Goal: Task Accomplishment & Management: Manage account settings

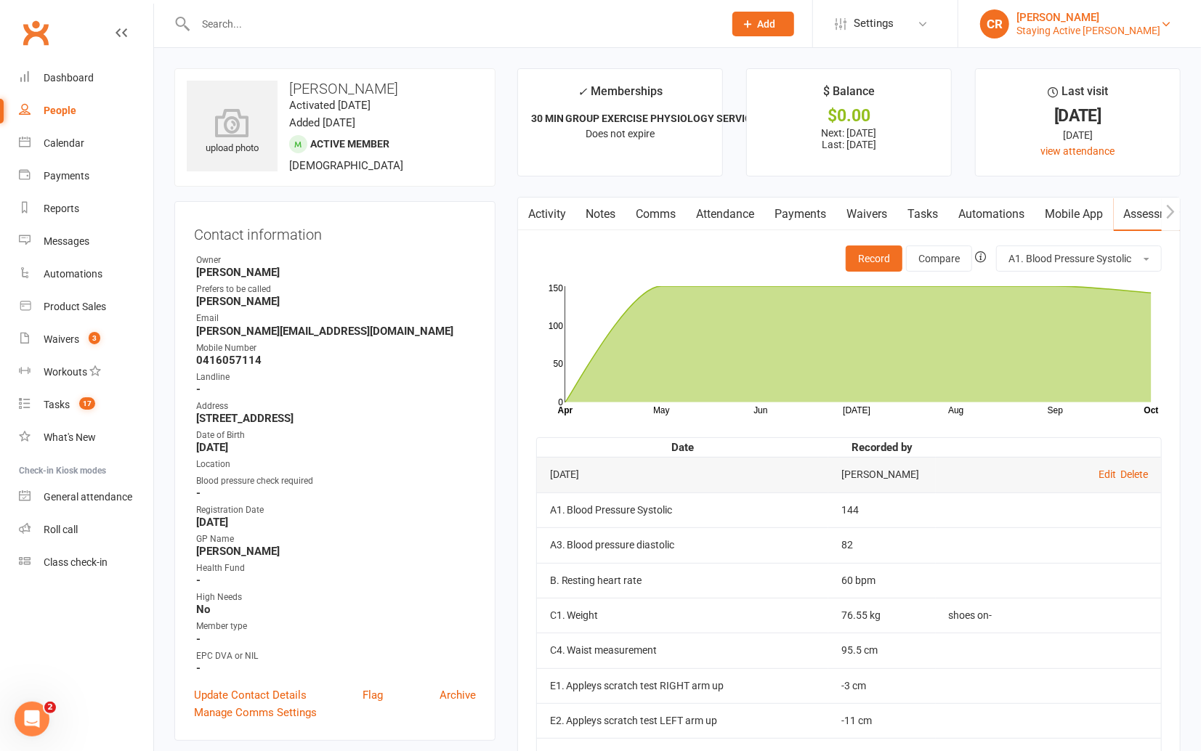
click at [1075, 33] on div "Staying Active [PERSON_NAME]" at bounding box center [1088, 30] width 144 height 13
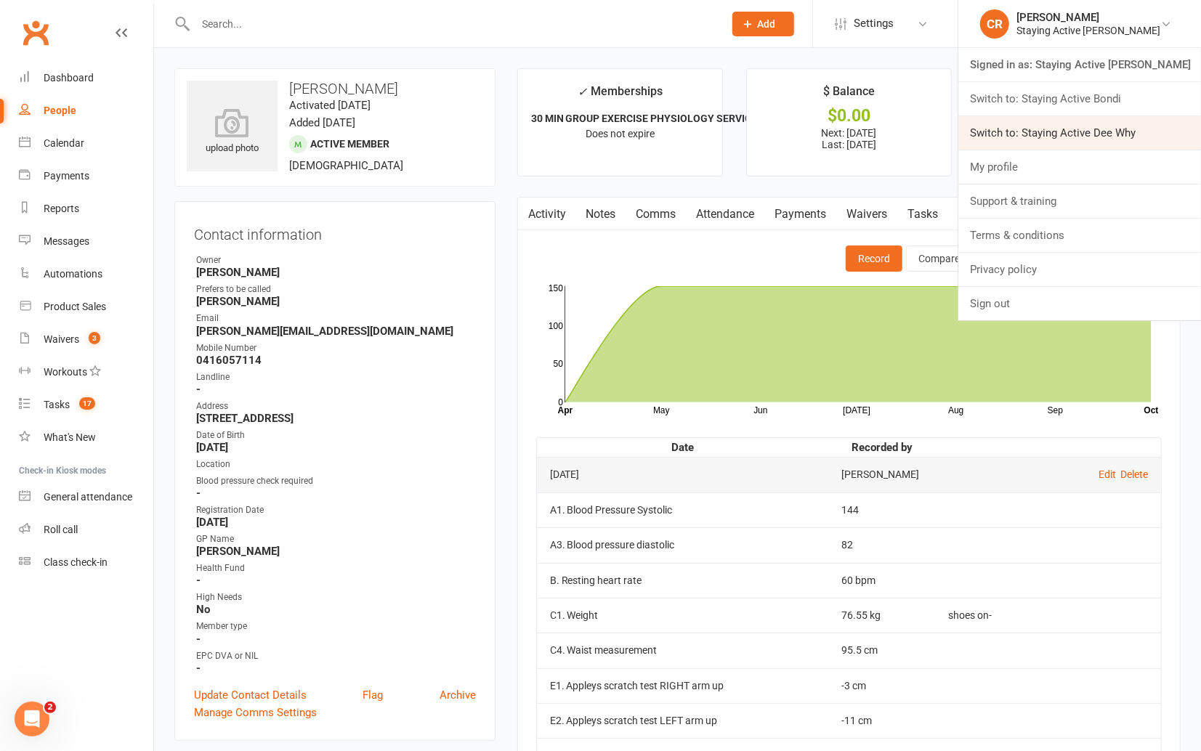
click at [1082, 118] on link "Switch to: Staying Active Dee Why" at bounding box center [1079, 132] width 243 height 33
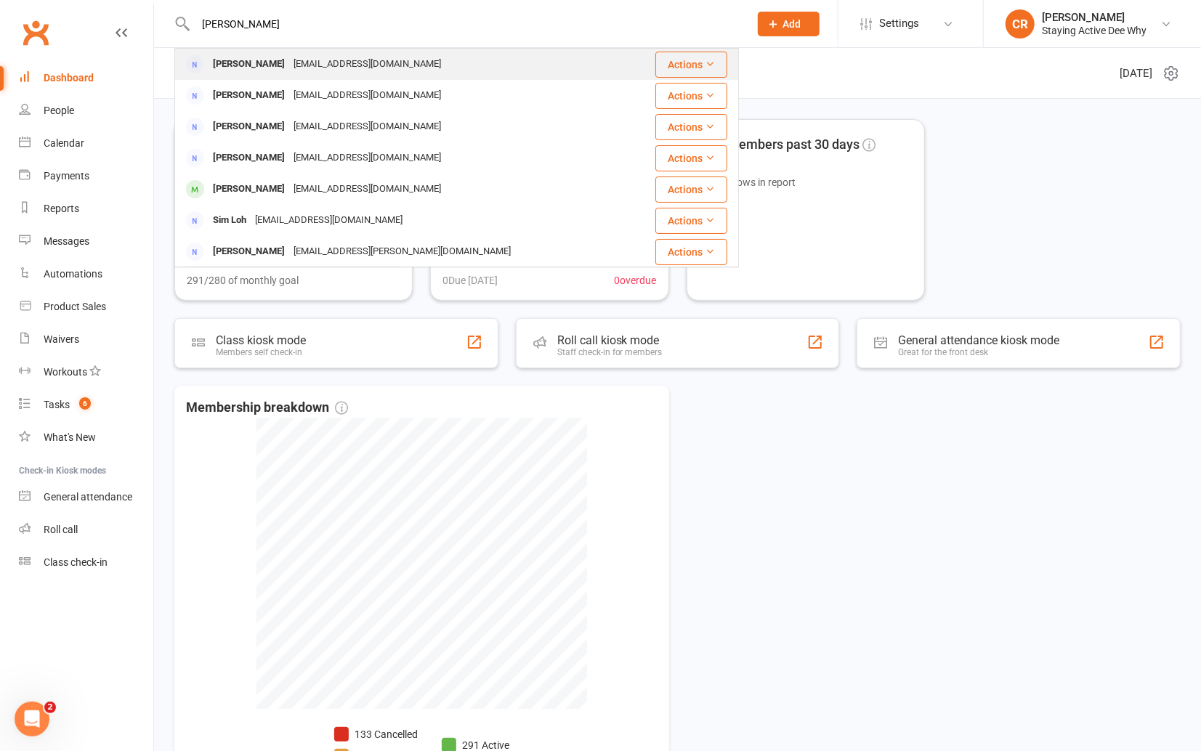
type input "[PERSON_NAME]"
click at [419, 64] on div "Simon Kidd simongckidd@gmail.com" at bounding box center [402, 64] width 452 height 30
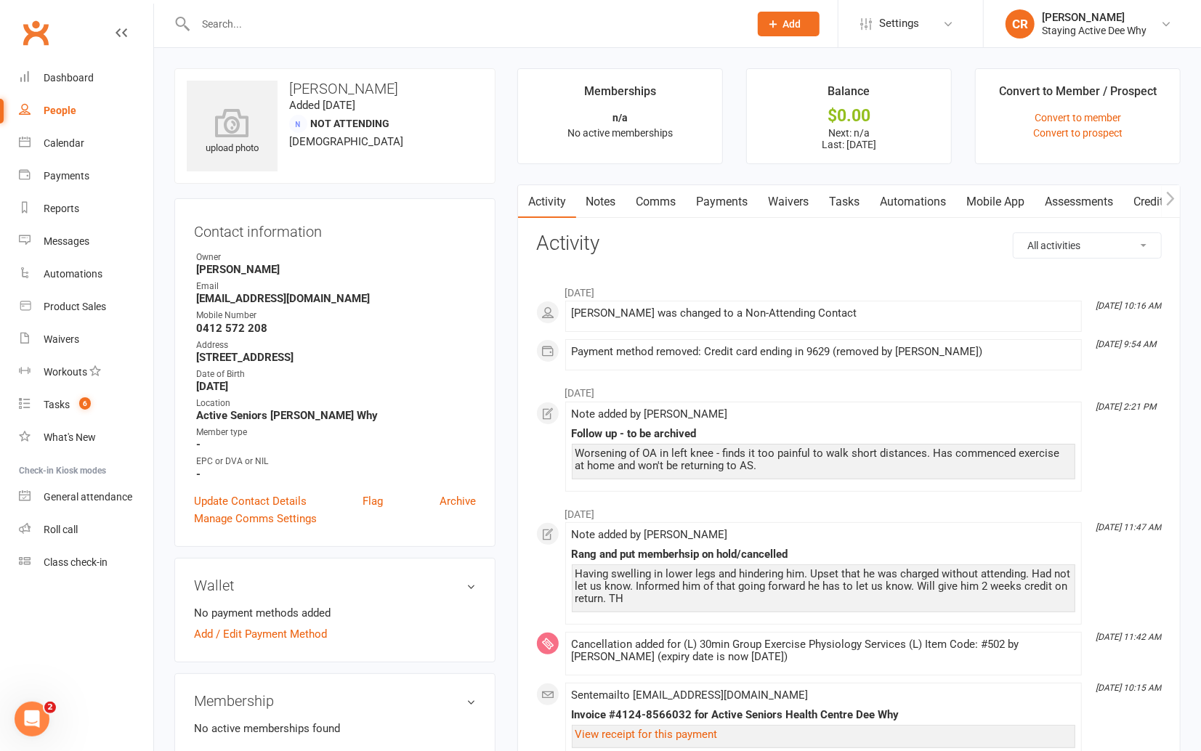
click at [384, 15] on input "text" at bounding box center [465, 24] width 548 height 20
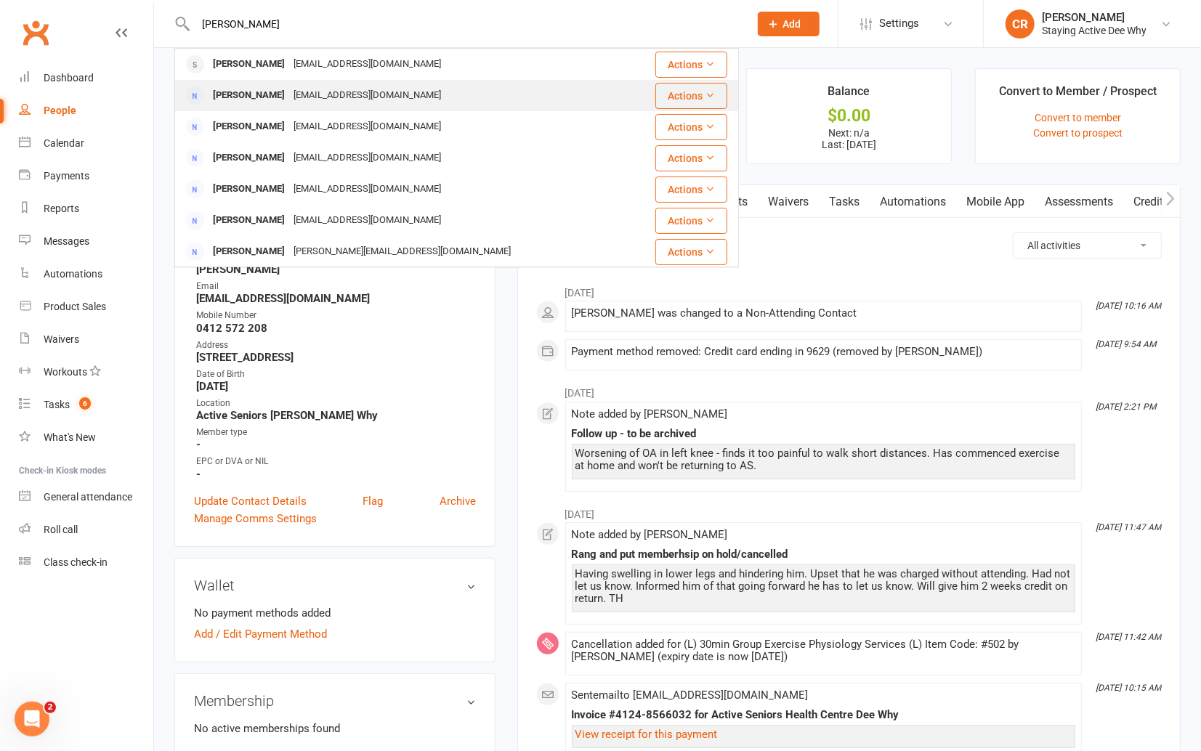
type input "flynn"
click at [363, 94] on div "bndflynn@bigpond.com" at bounding box center [367, 95] width 156 height 21
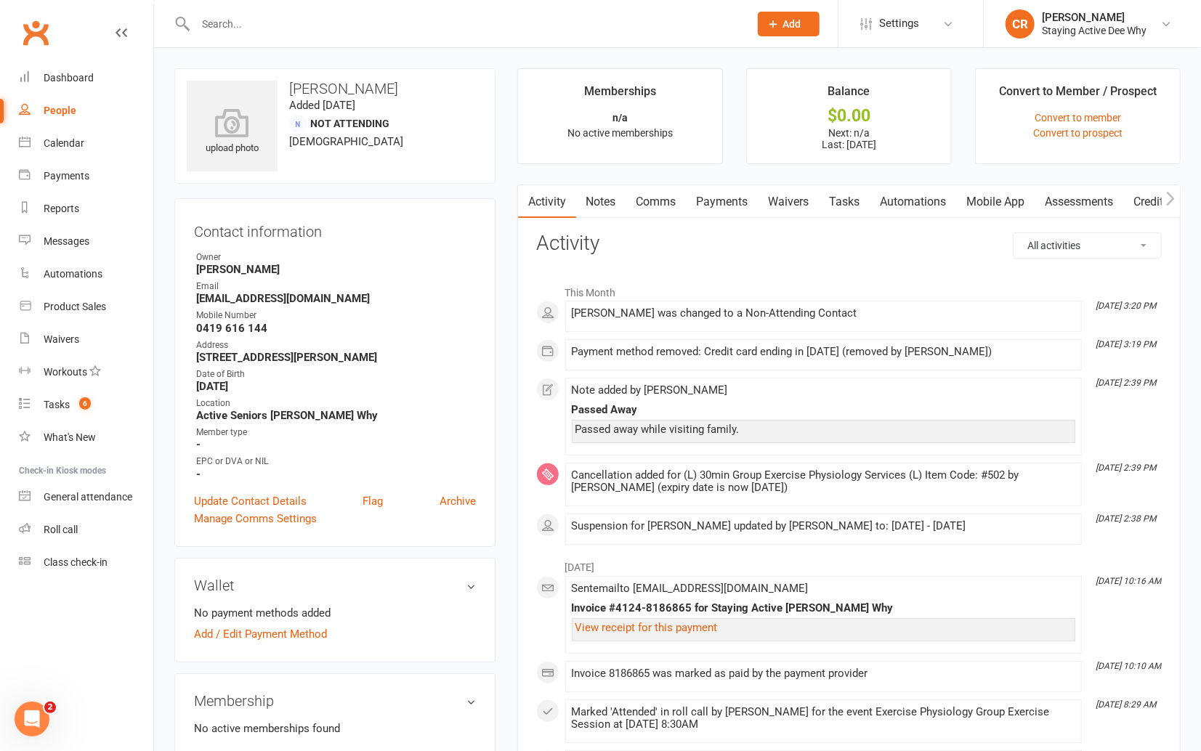
click at [409, 26] on input "text" at bounding box center [465, 24] width 548 height 20
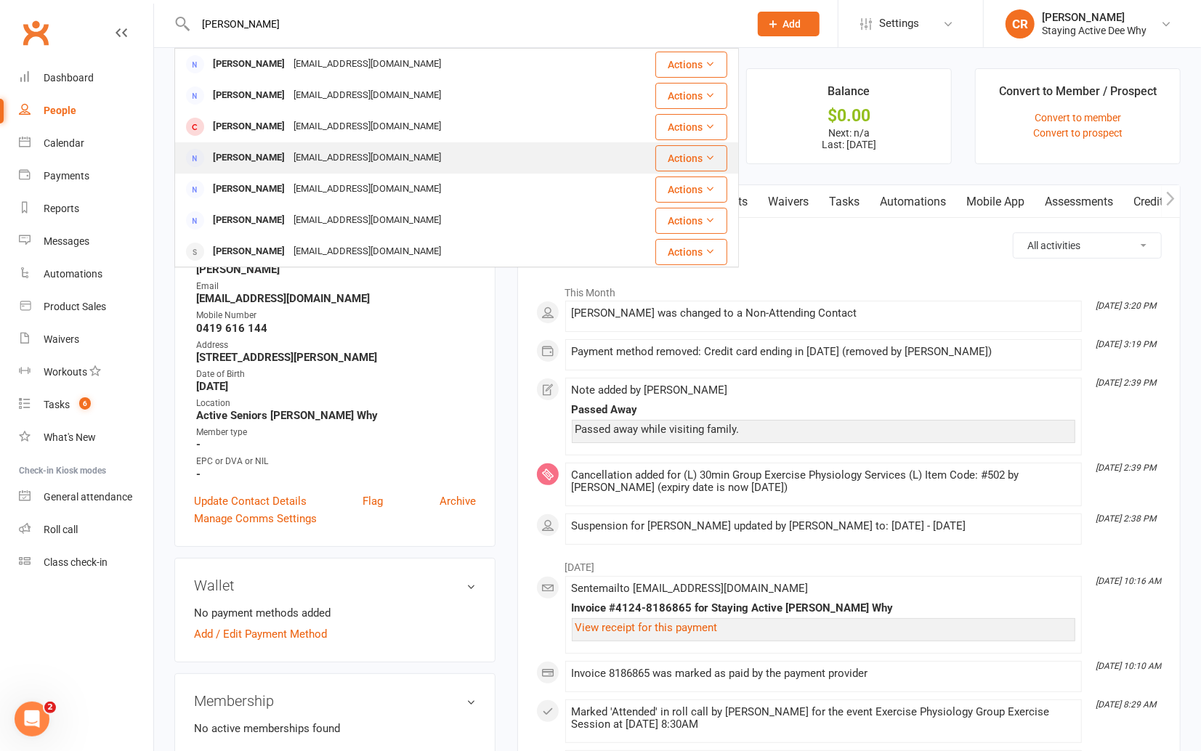
scroll to position [31, 0]
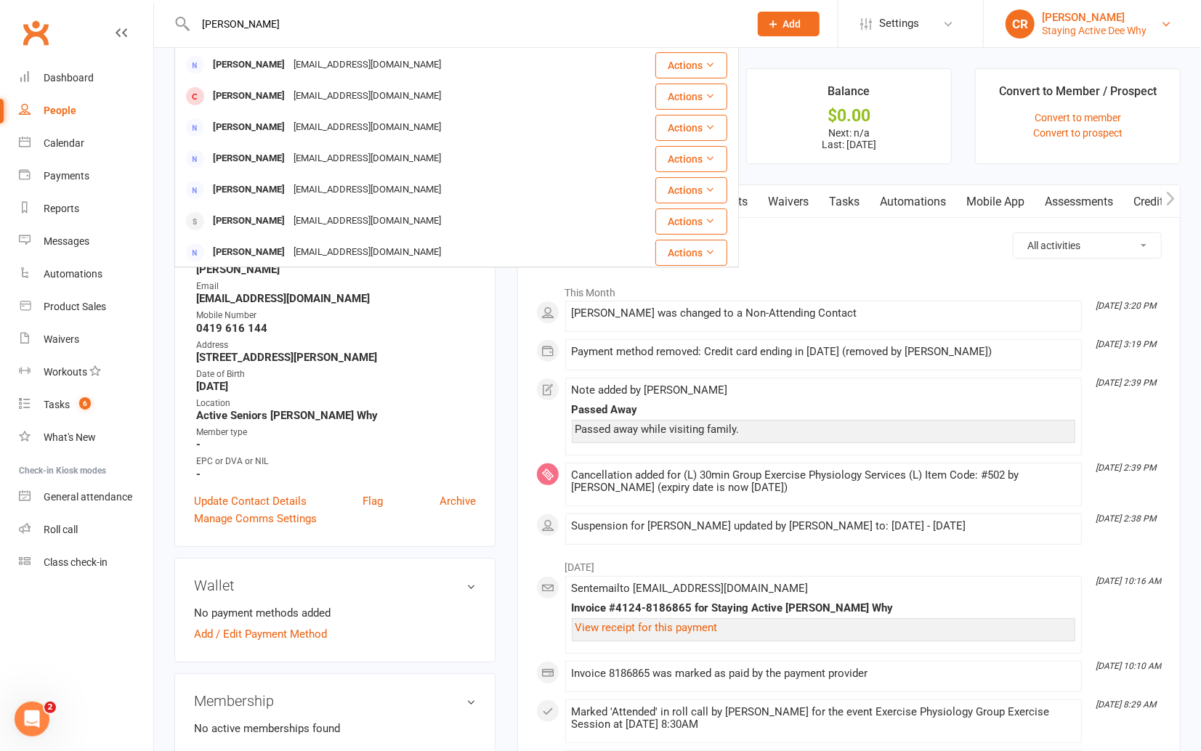
type input "freer"
click at [1073, 26] on div "Staying Active Dee Why" at bounding box center [1093, 30] width 105 height 13
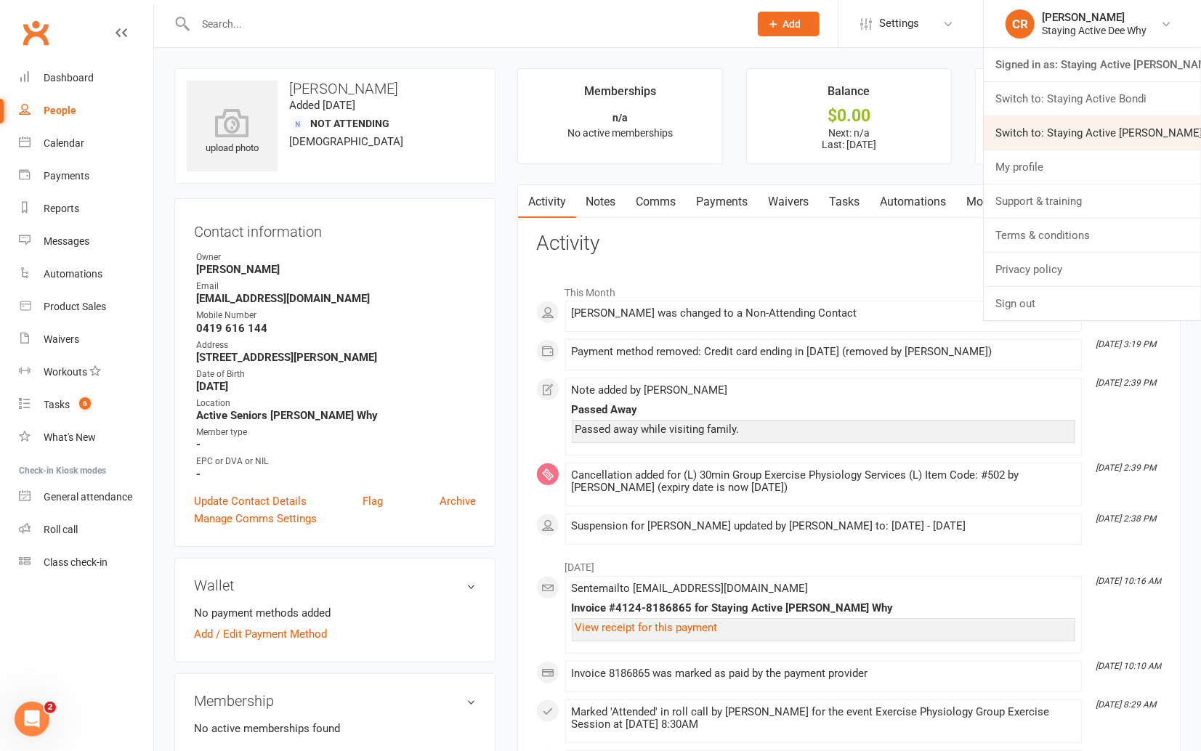
click at [1062, 127] on link "Switch to: Staying Active Gordon" at bounding box center [1091, 132] width 217 height 33
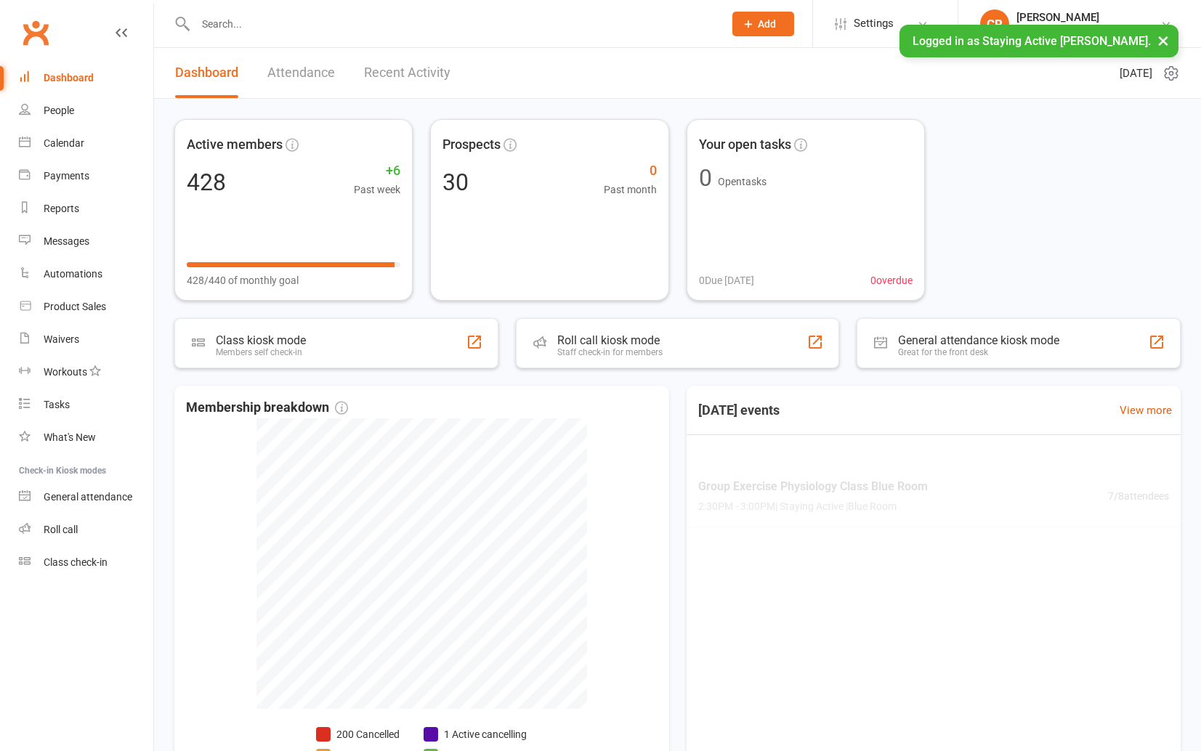
click at [489, 16] on input "text" at bounding box center [452, 24] width 522 height 20
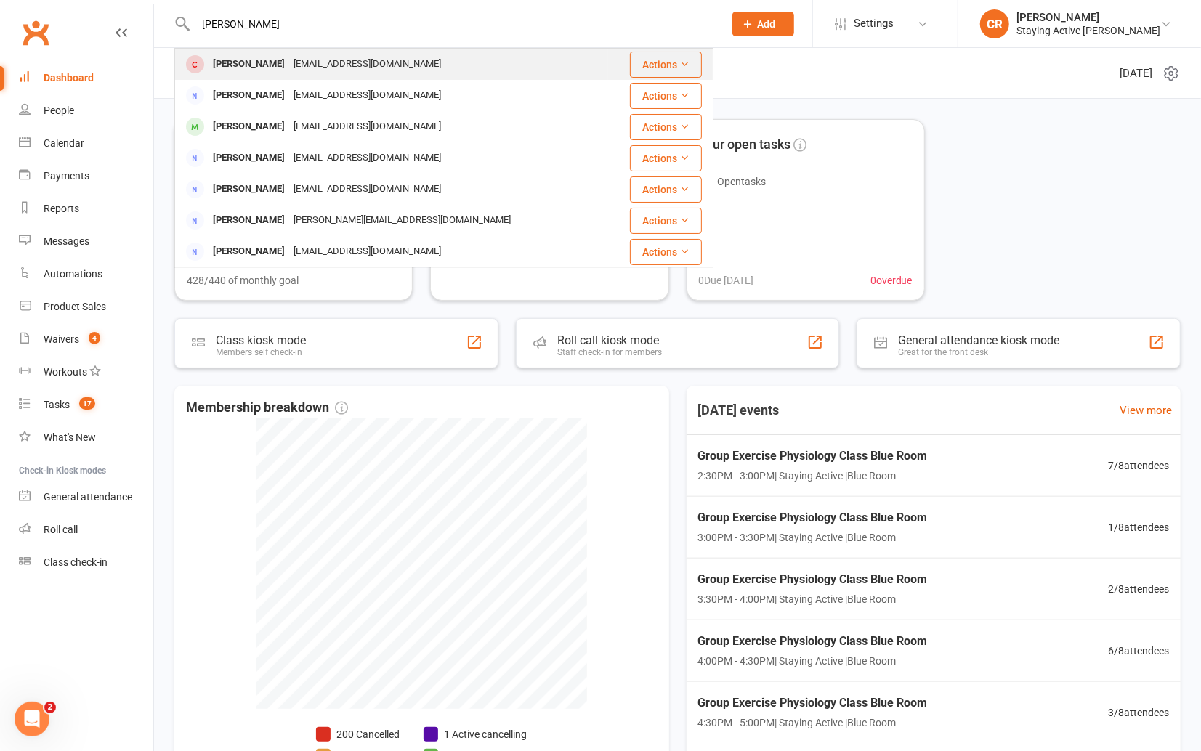
type input "[PERSON_NAME]"
click at [421, 54] on div "Anne Freer annemfreer@gmail.com" at bounding box center [391, 64] width 431 height 30
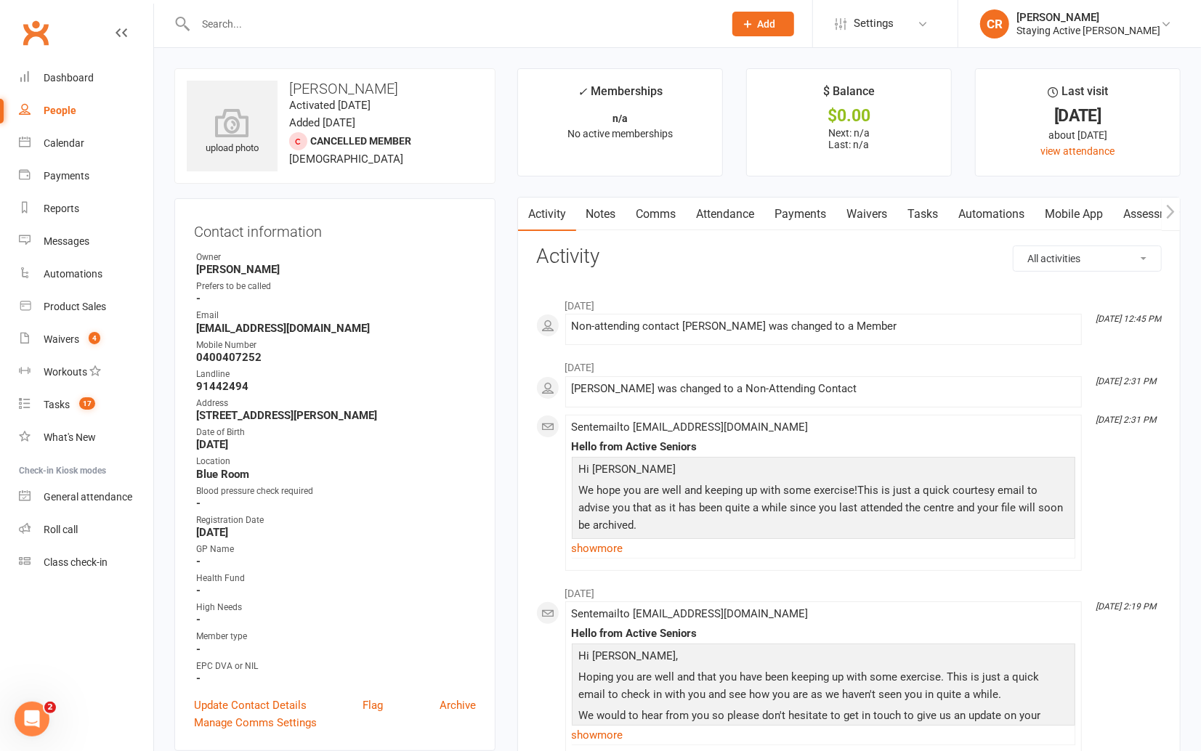
click at [620, 214] on link "Notes" at bounding box center [601, 214] width 50 height 33
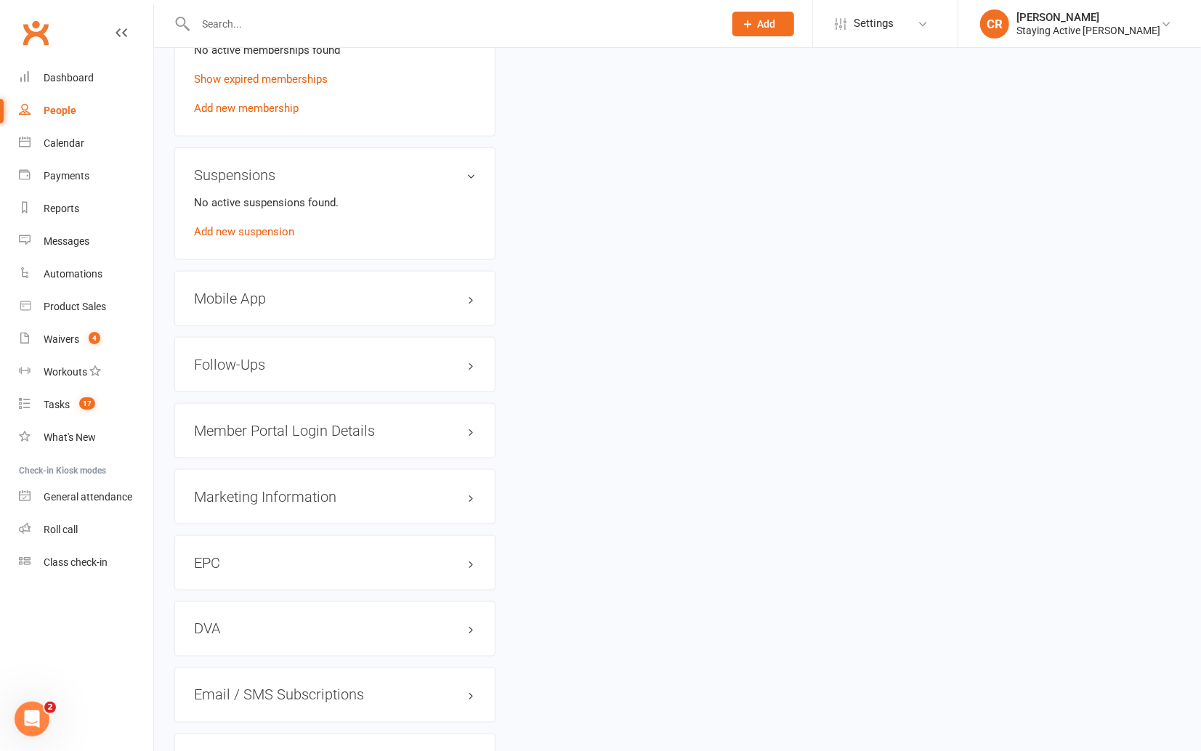
scroll to position [1393, 0]
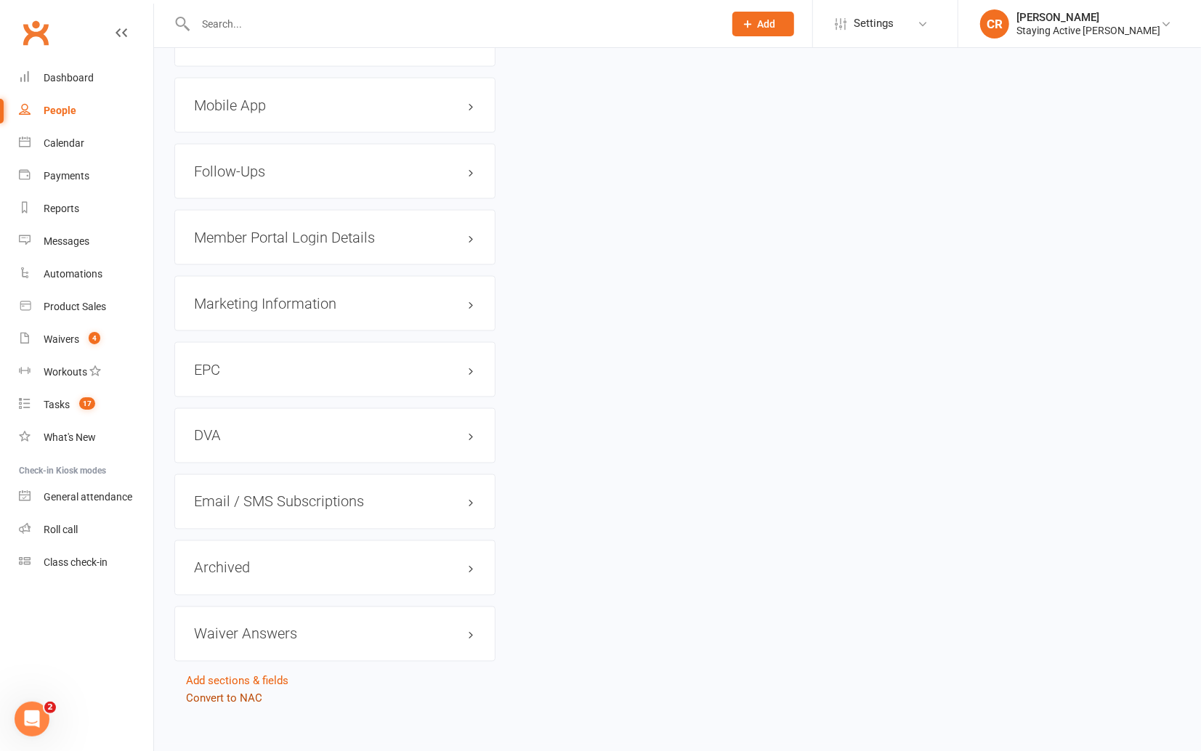
click at [235, 692] on link "Convert to NAC" at bounding box center [224, 698] width 76 height 13
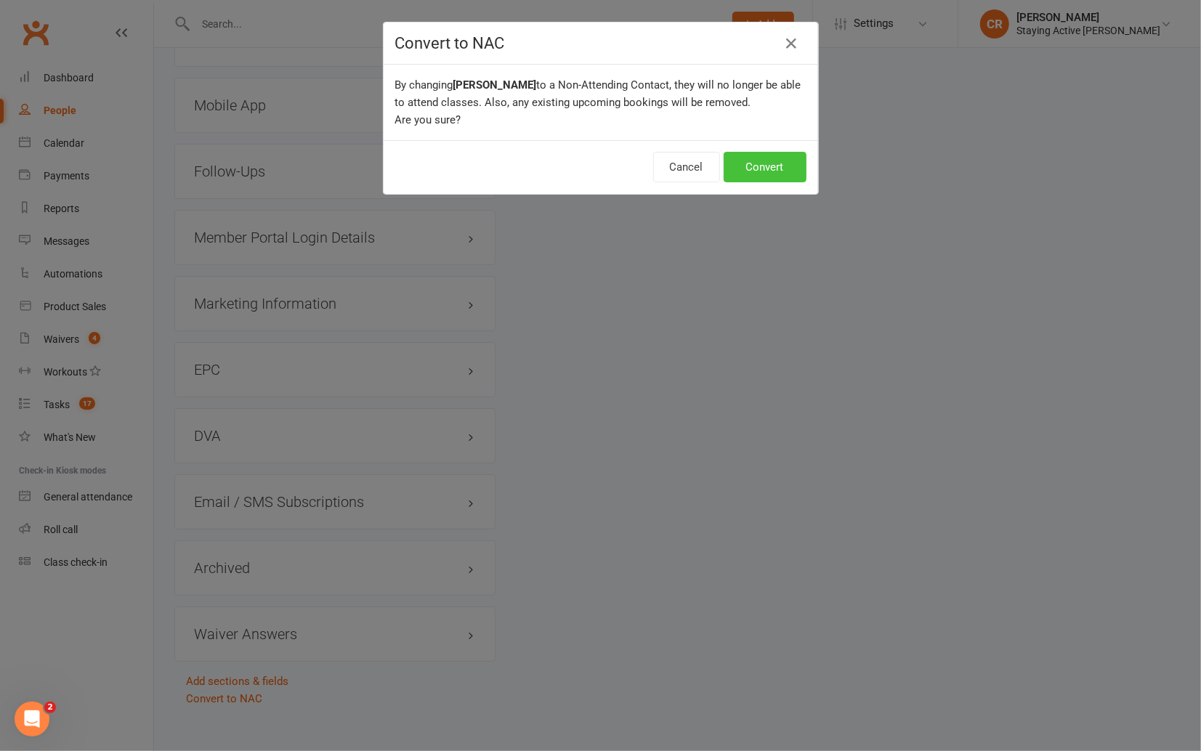
click at [795, 171] on button "Convert" at bounding box center [764, 167] width 83 height 31
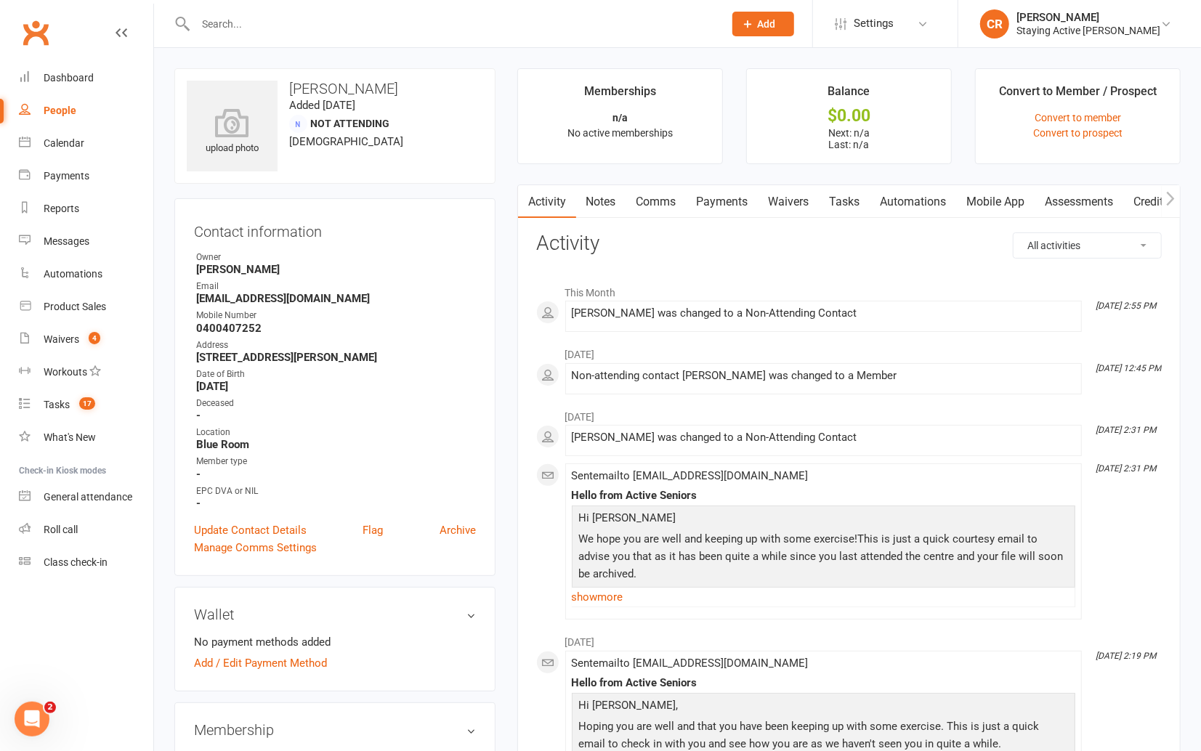
click at [439, 30] on input "text" at bounding box center [452, 24] width 522 height 20
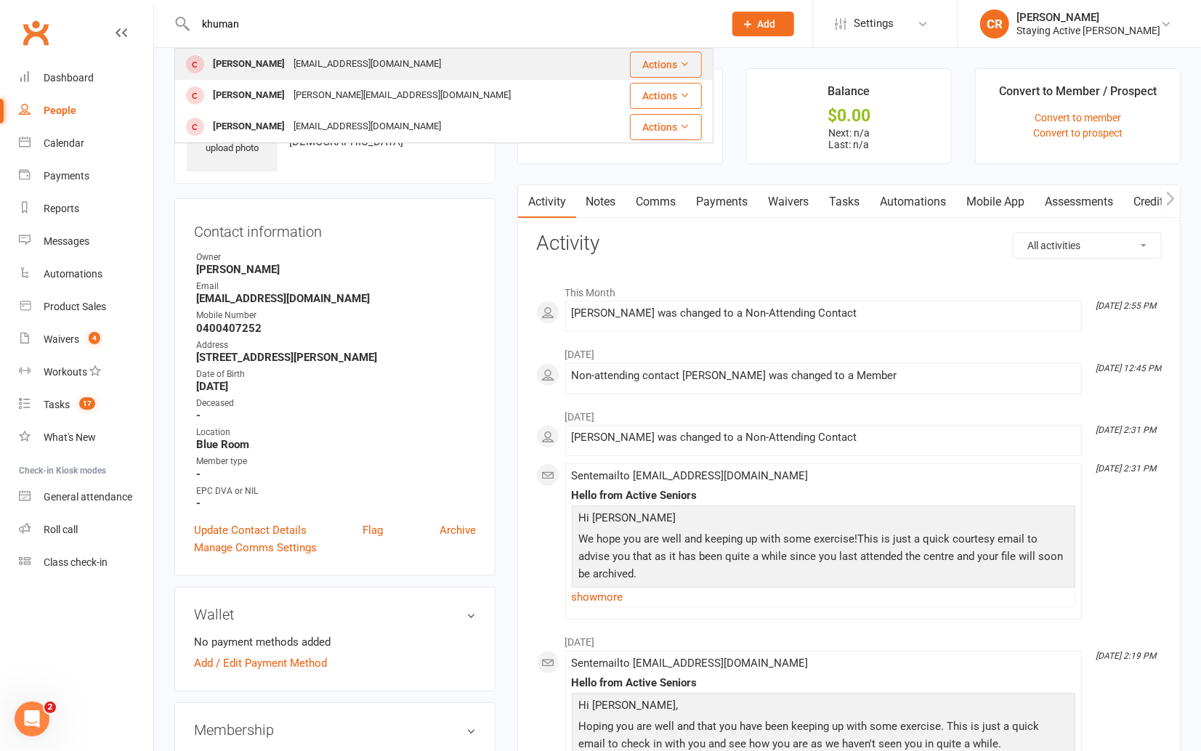
type input "khuman"
click at [419, 54] on div "Indarjit Khuman consult.isk@gmail.com" at bounding box center [391, 64] width 431 height 30
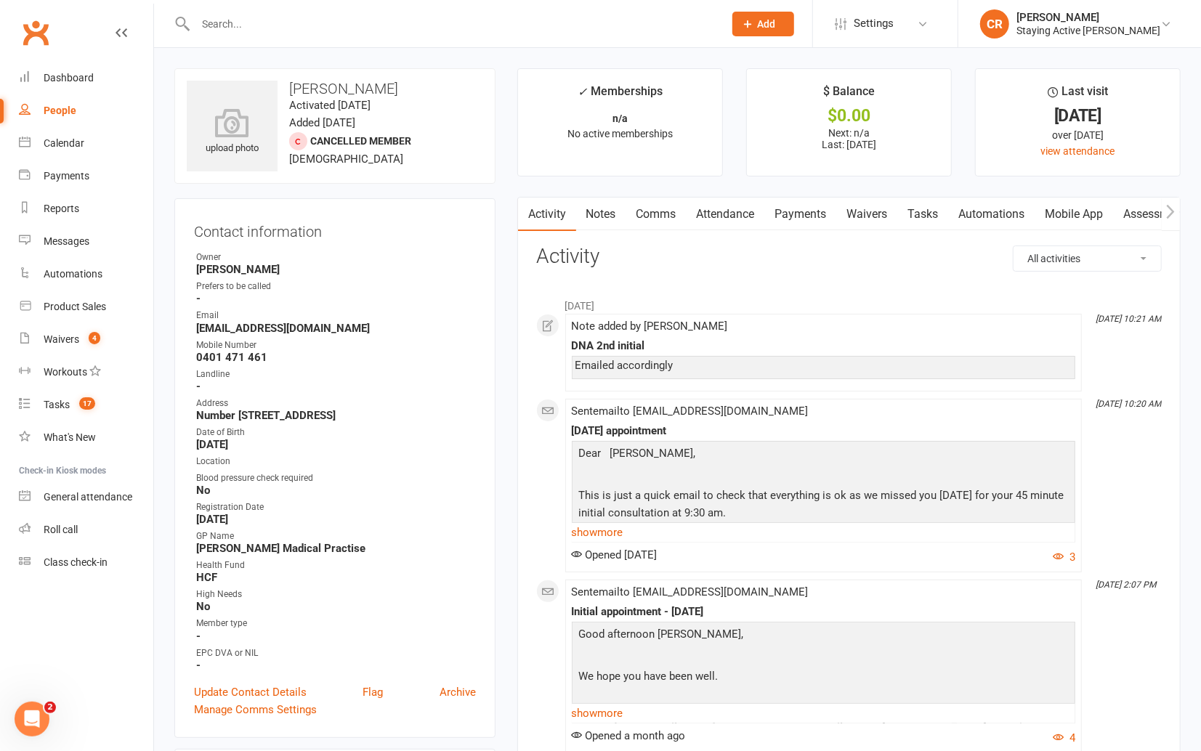
click at [601, 209] on link "Notes" at bounding box center [601, 214] width 50 height 33
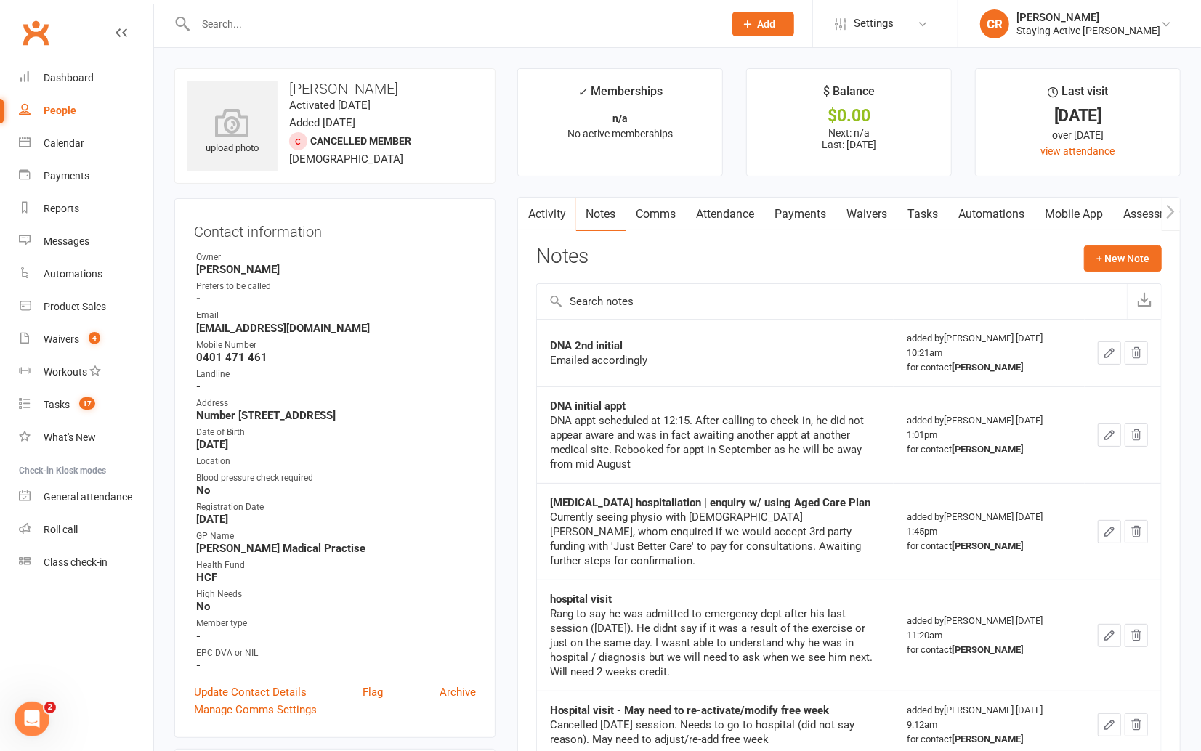
click at [420, 20] on input "text" at bounding box center [452, 24] width 522 height 20
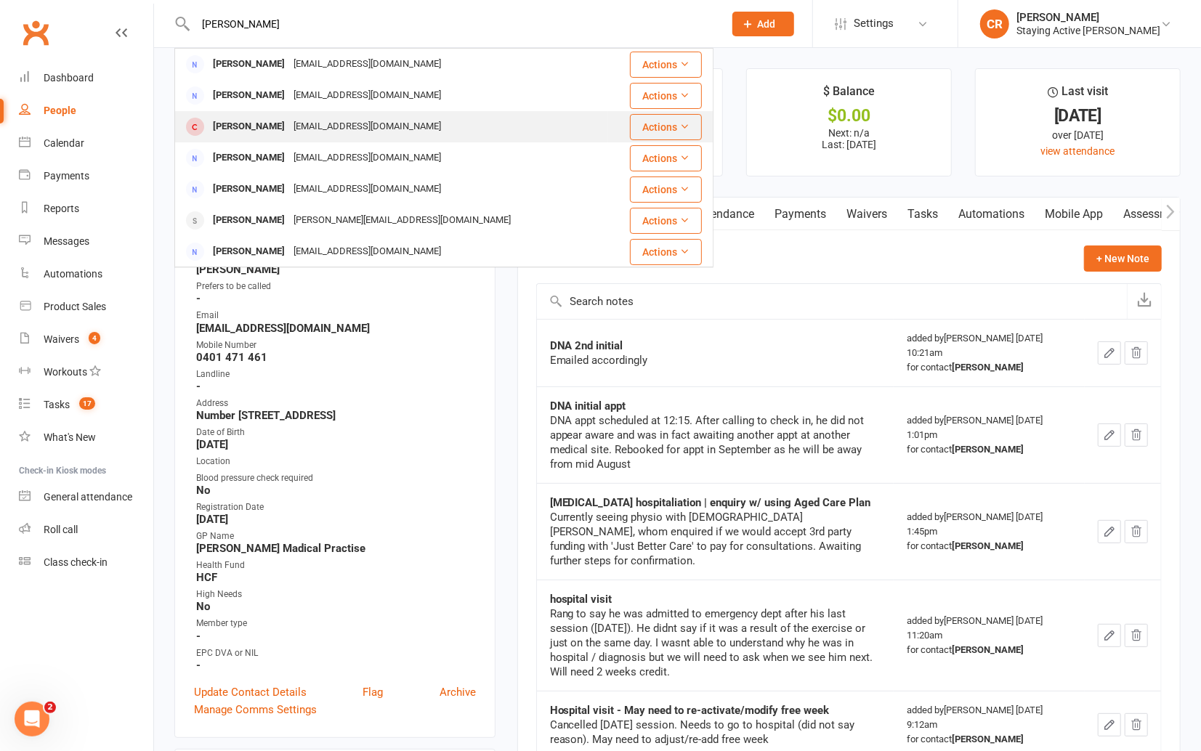
type input "keith"
click at [395, 112] on div "John Keith johnwk323@gmail.com" at bounding box center [391, 127] width 431 height 30
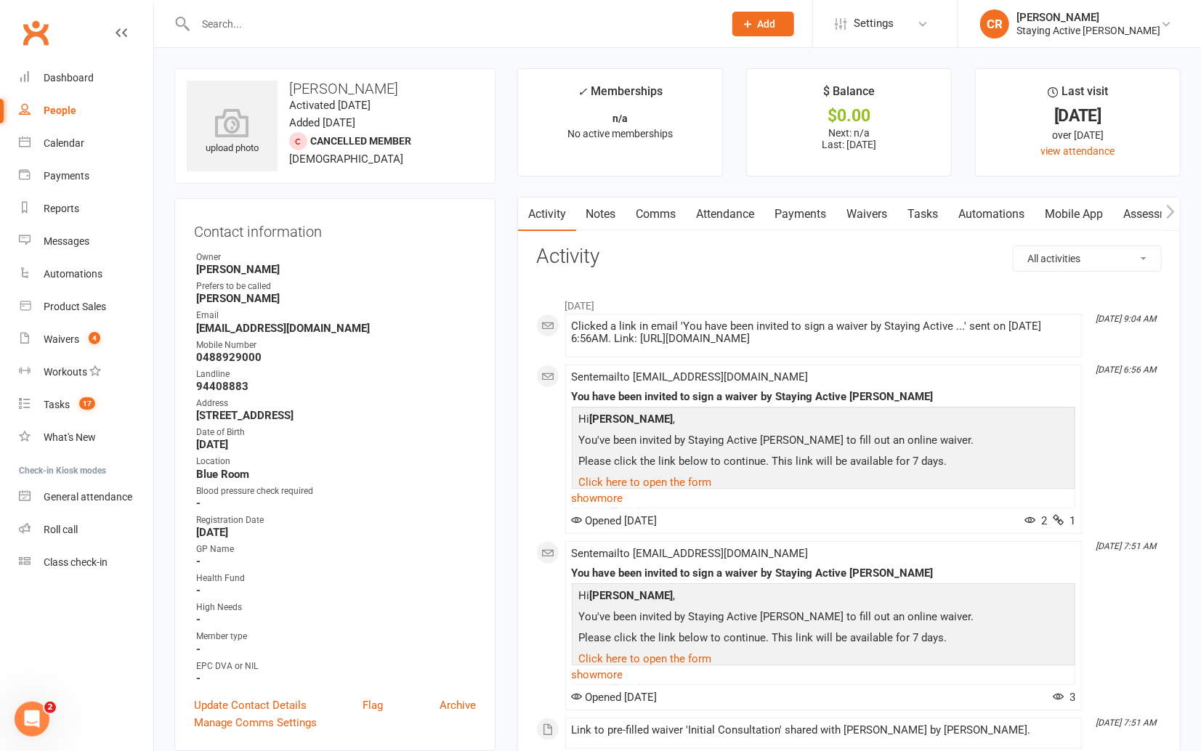
click at [601, 204] on link "Notes" at bounding box center [601, 214] width 50 height 33
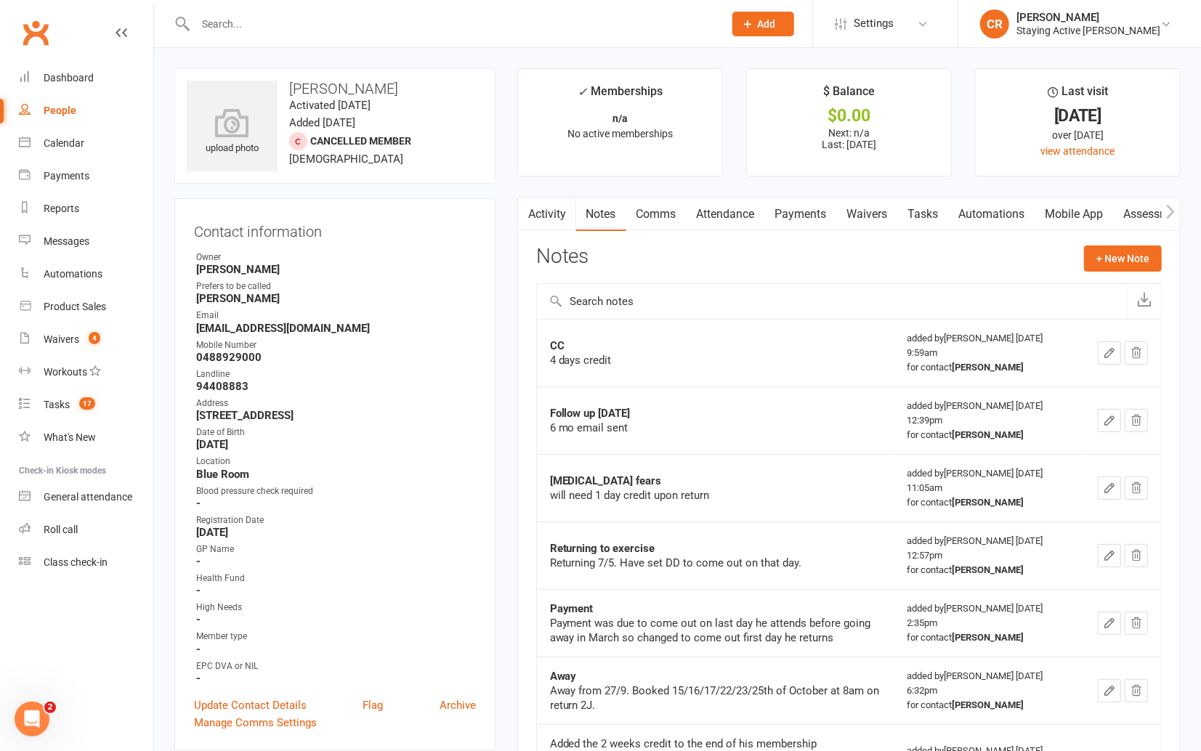
click at [606, 218] on link "Notes" at bounding box center [601, 214] width 50 height 33
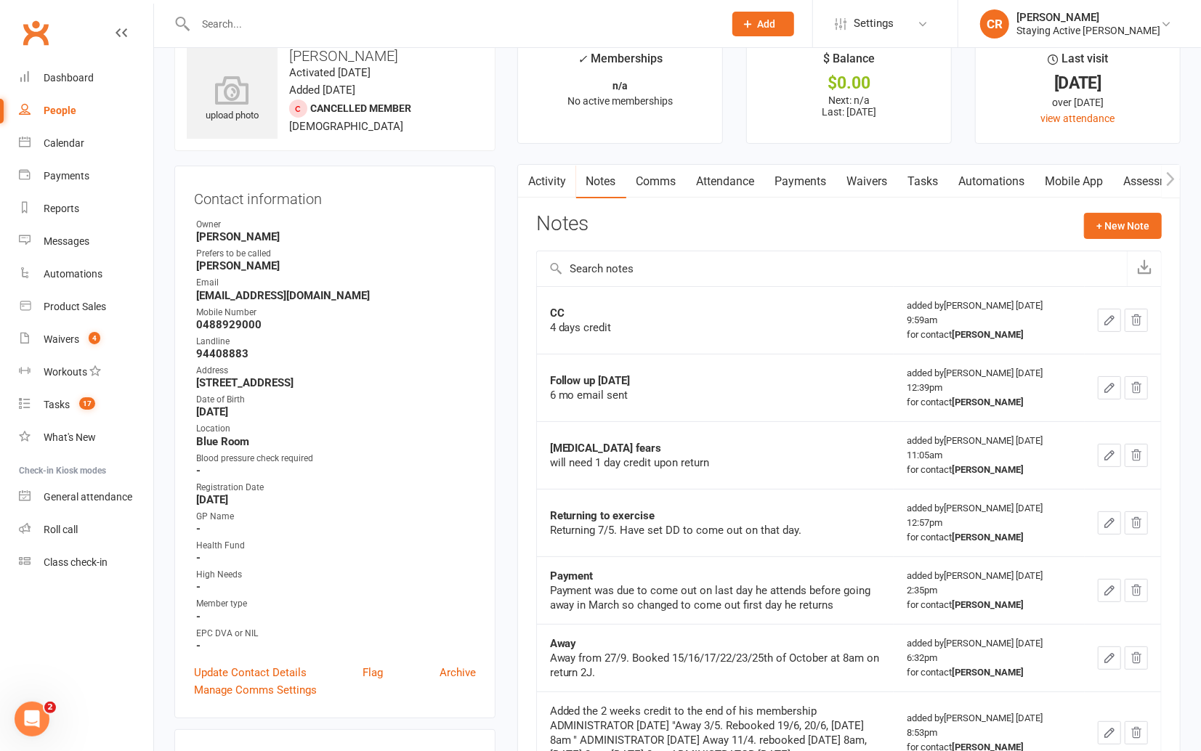
scroll to position [62, 0]
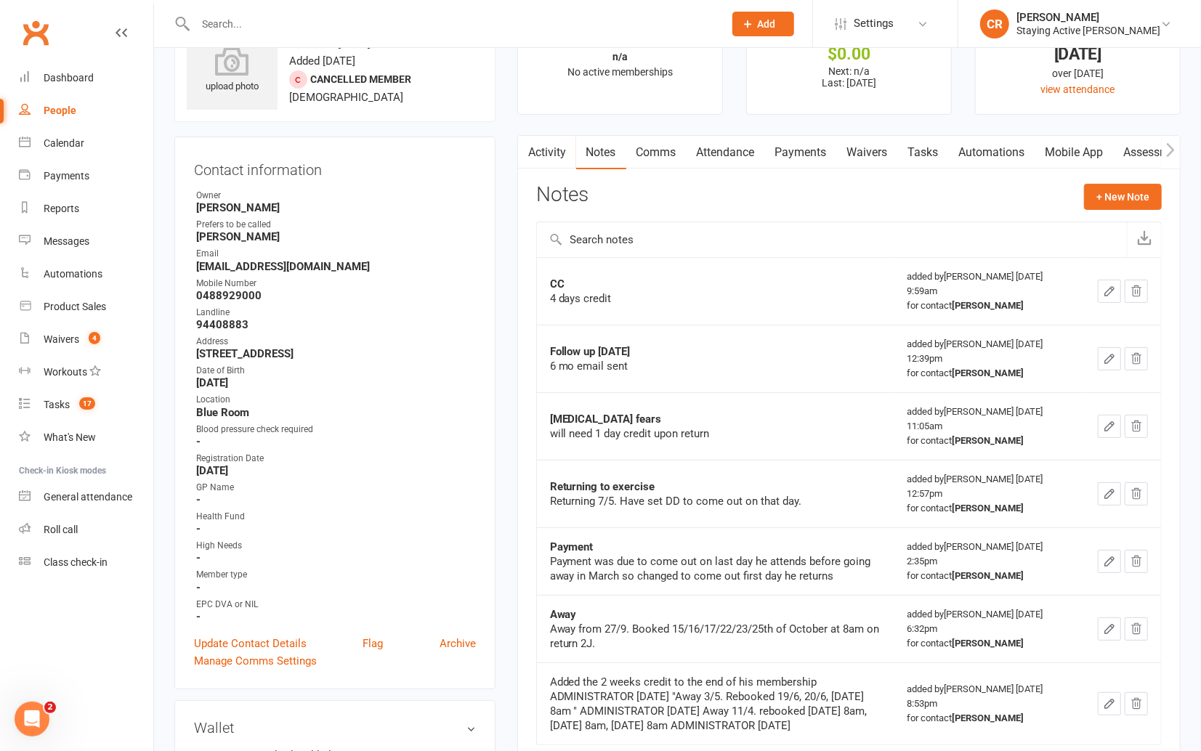
click at [425, 14] on input "text" at bounding box center [452, 24] width 522 height 20
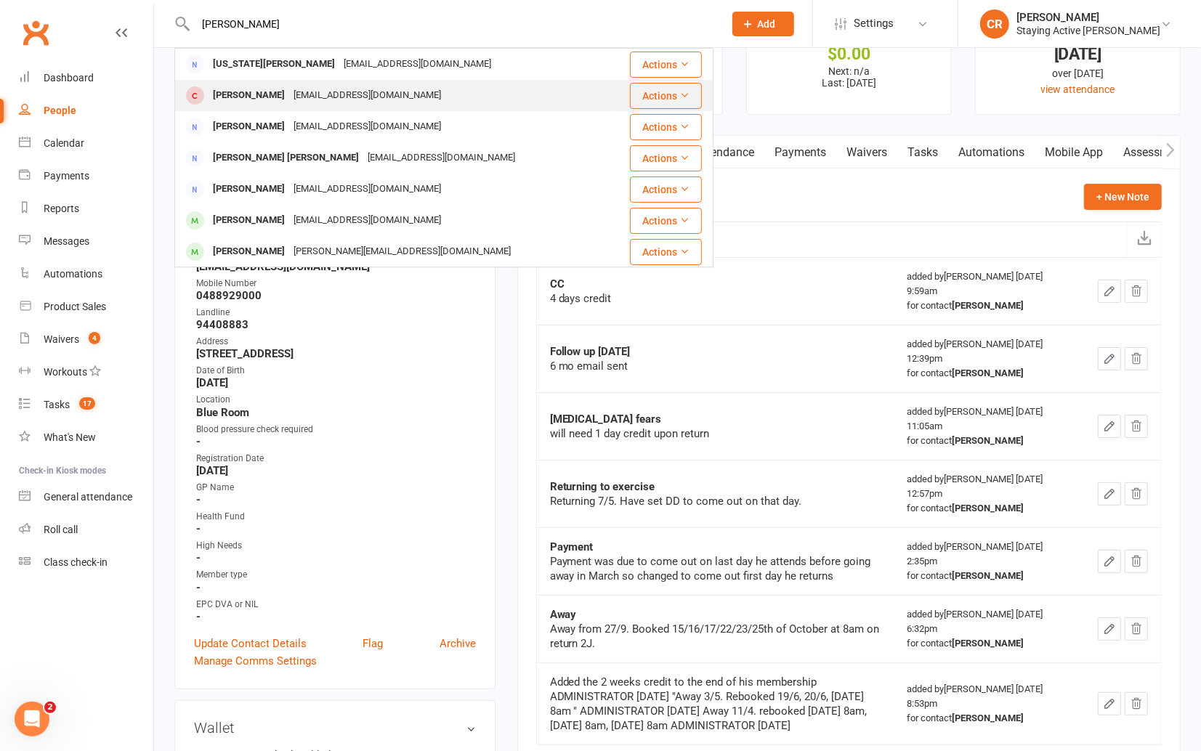
type input "chapman"
click at [375, 87] on div "kurrajong16@bigpond.com" at bounding box center [367, 95] width 156 height 21
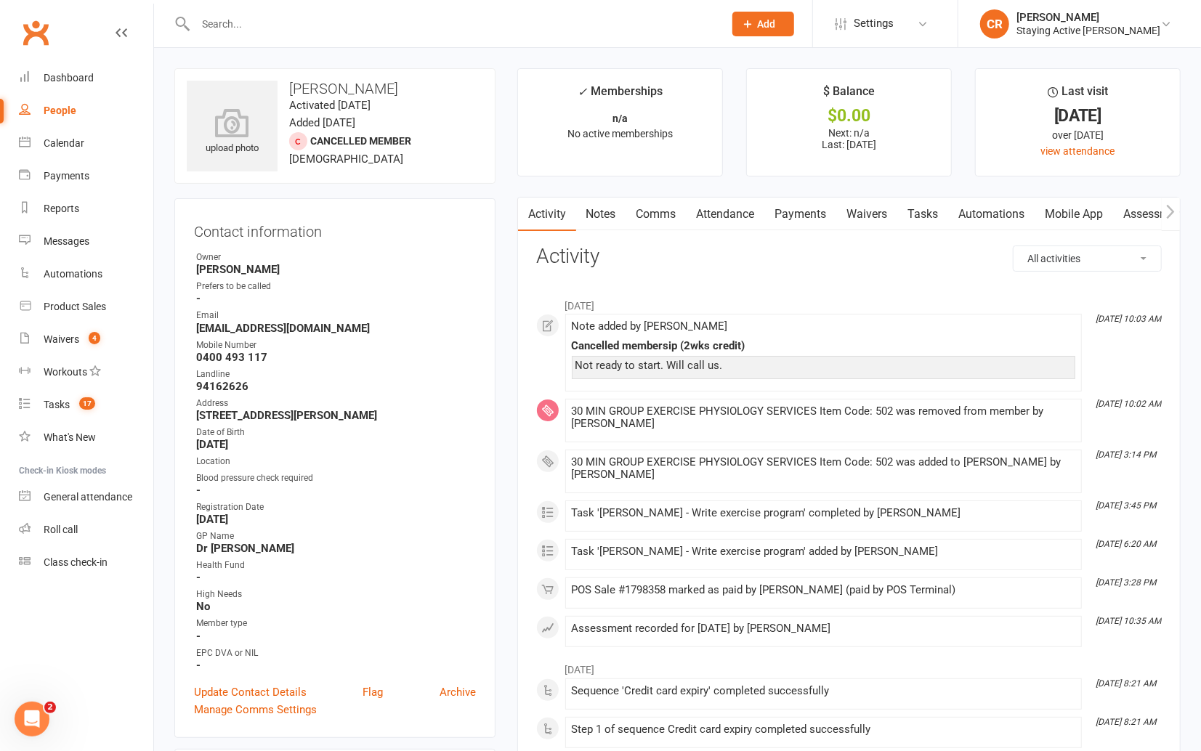
click at [591, 218] on link "Notes" at bounding box center [601, 214] width 50 height 33
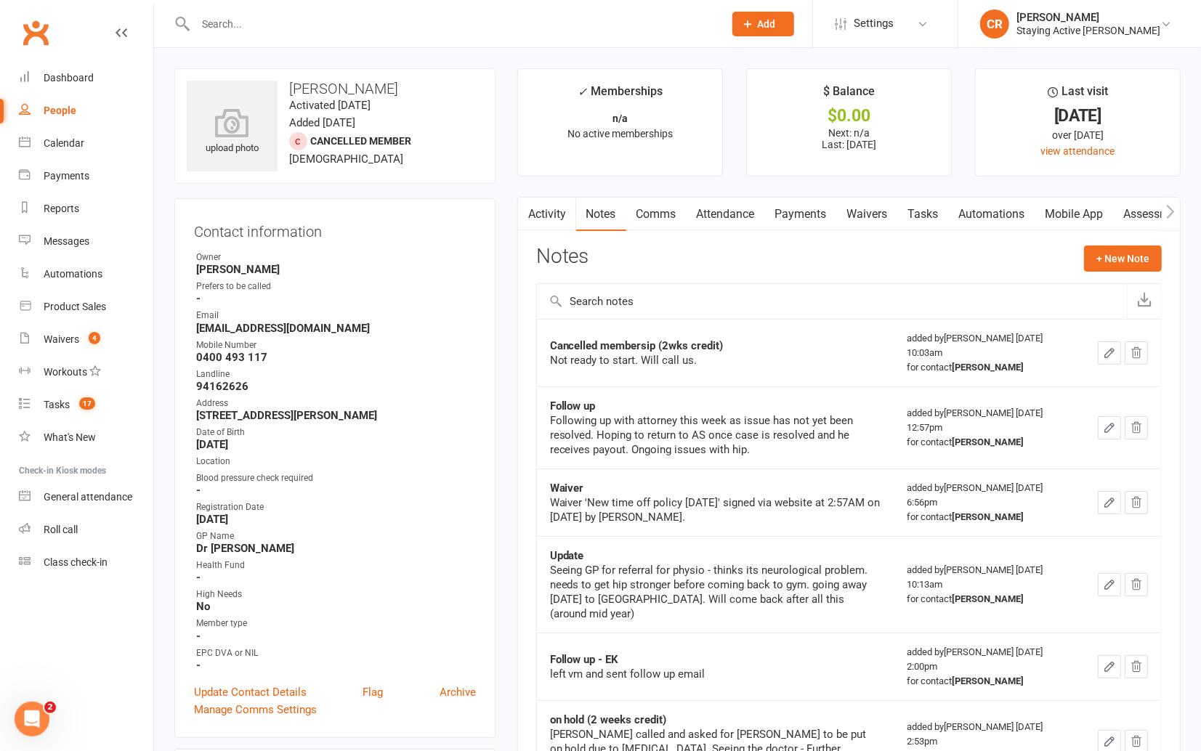
click at [413, 31] on input "text" at bounding box center [452, 24] width 522 height 20
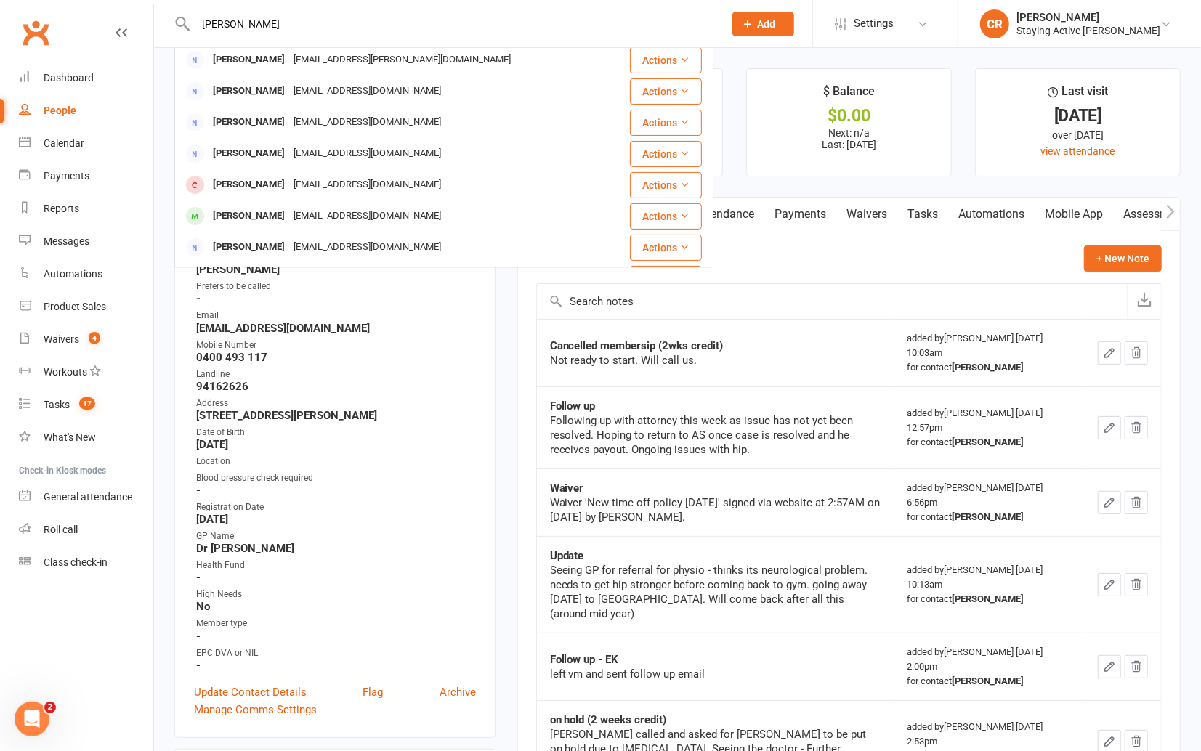
scroll to position [171, 0]
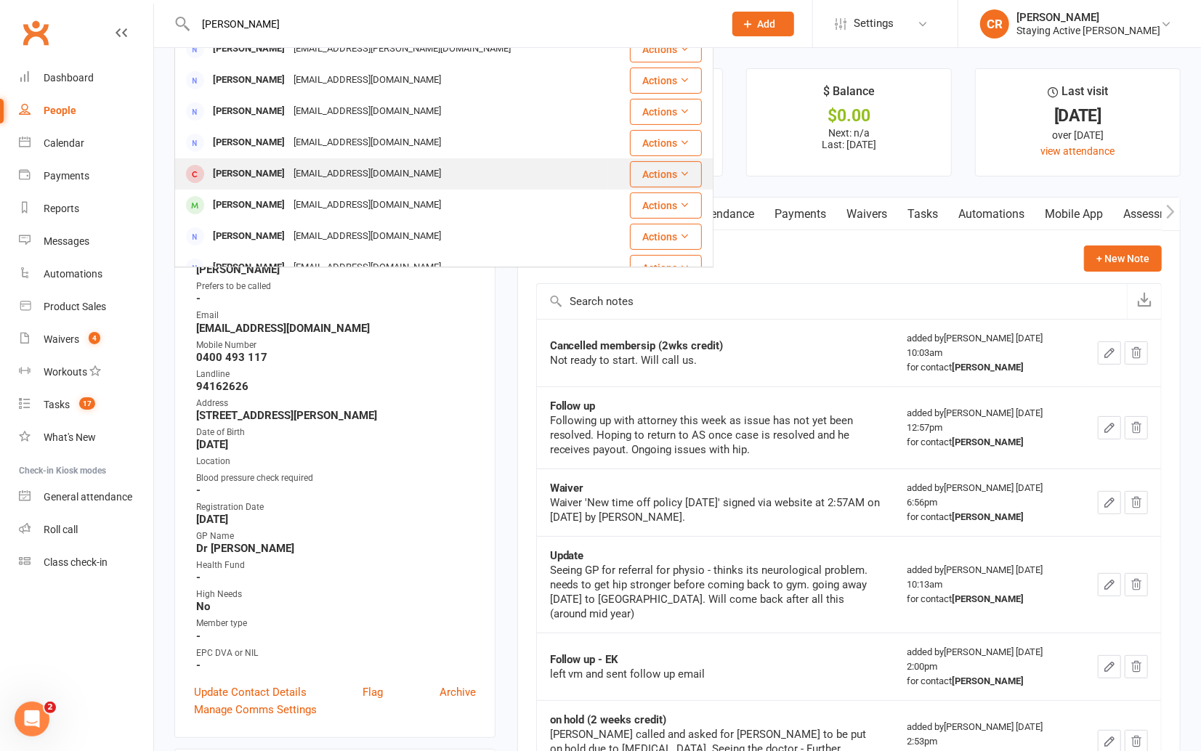
type input "smith"
click at [390, 166] on div "smsmith@optusnet.com.au" at bounding box center [367, 173] width 156 height 21
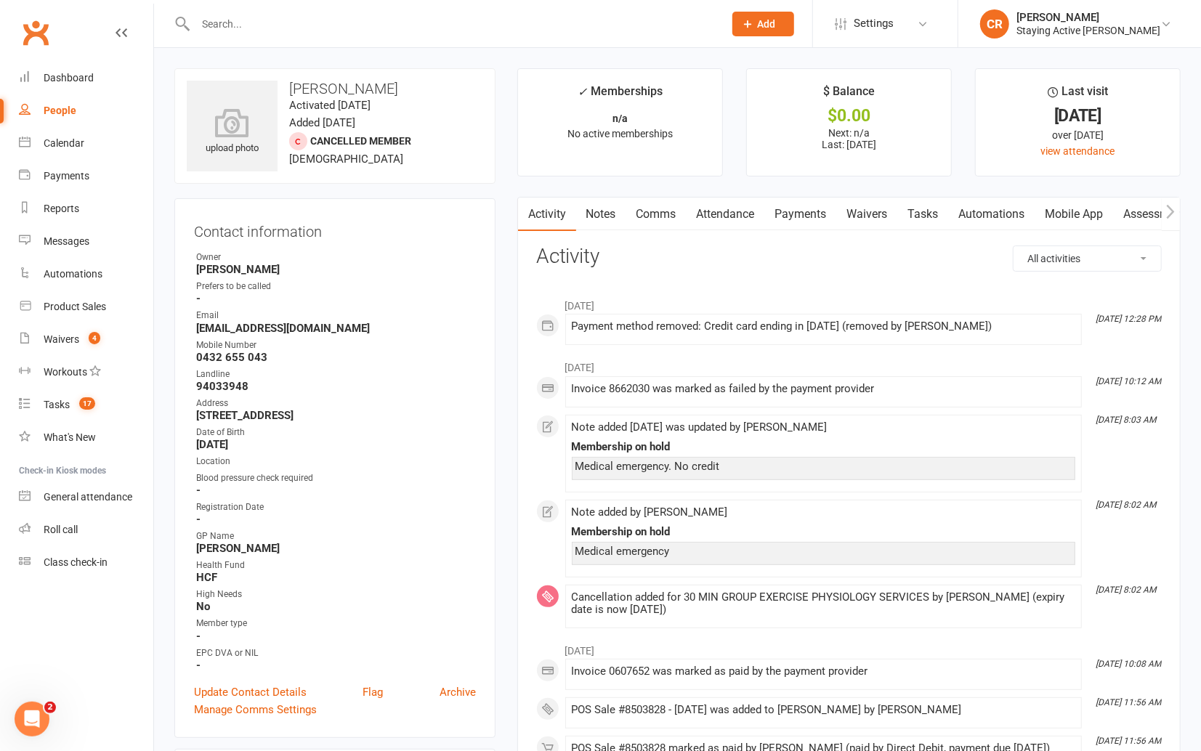
click at [609, 209] on link "Notes" at bounding box center [601, 214] width 50 height 33
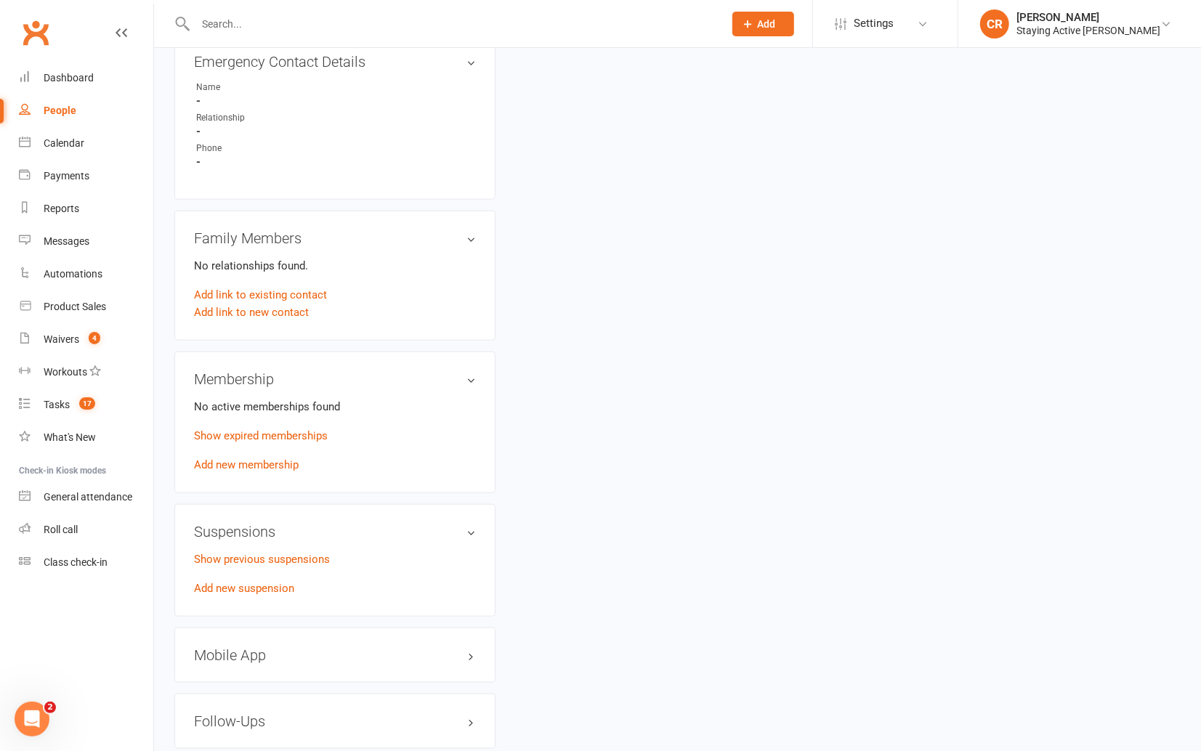
scroll to position [1381, 0]
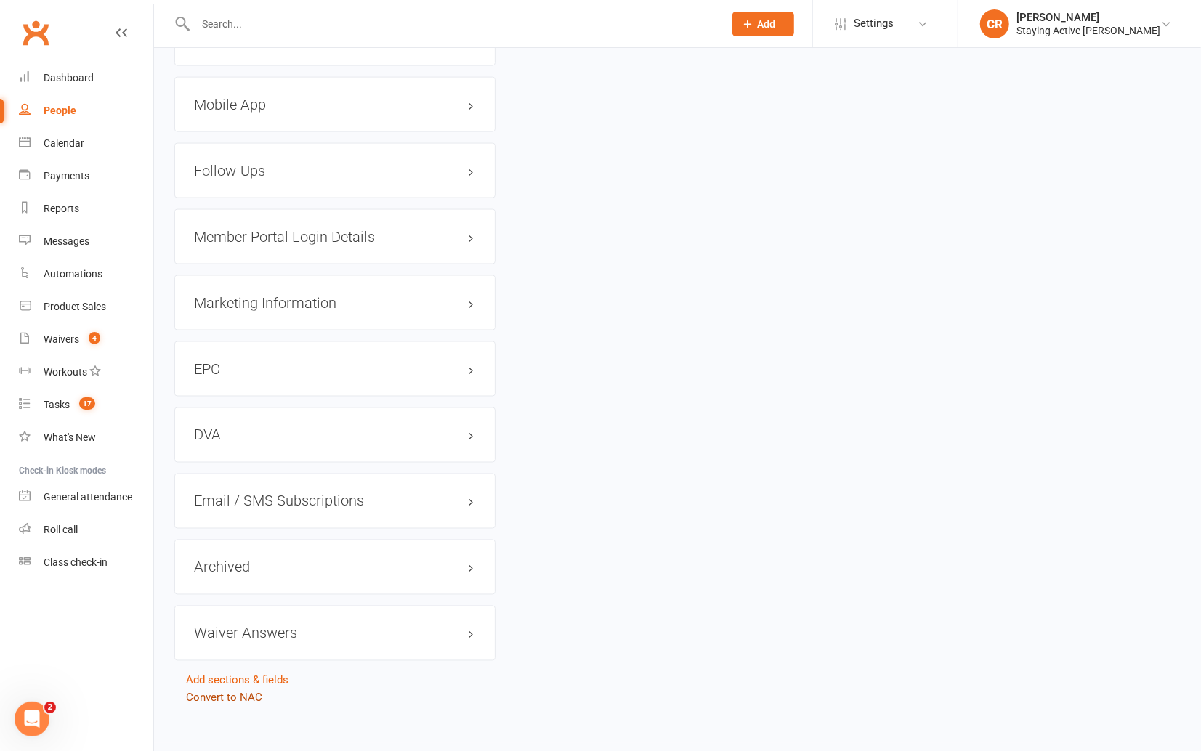
click at [215, 691] on link "Convert to NAC" at bounding box center [224, 697] width 76 height 13
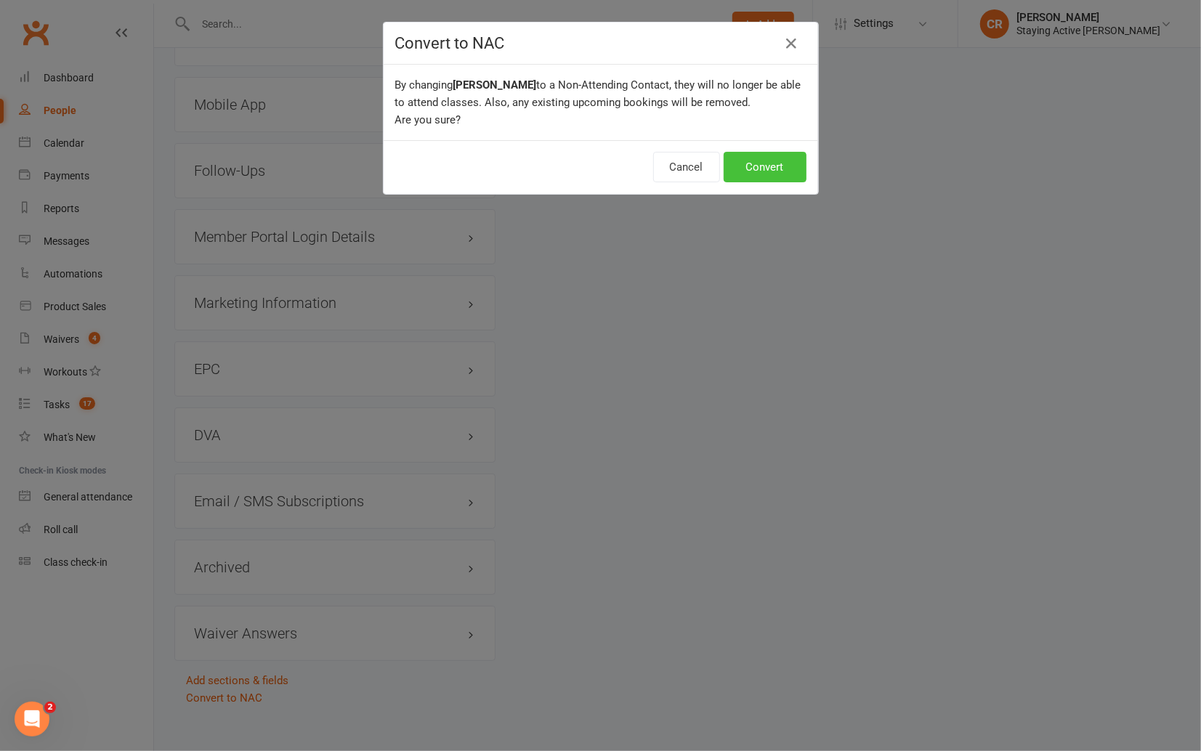
click at [776, 161] on button "Convert" at bounding box center [764, 167] width 83 height 31
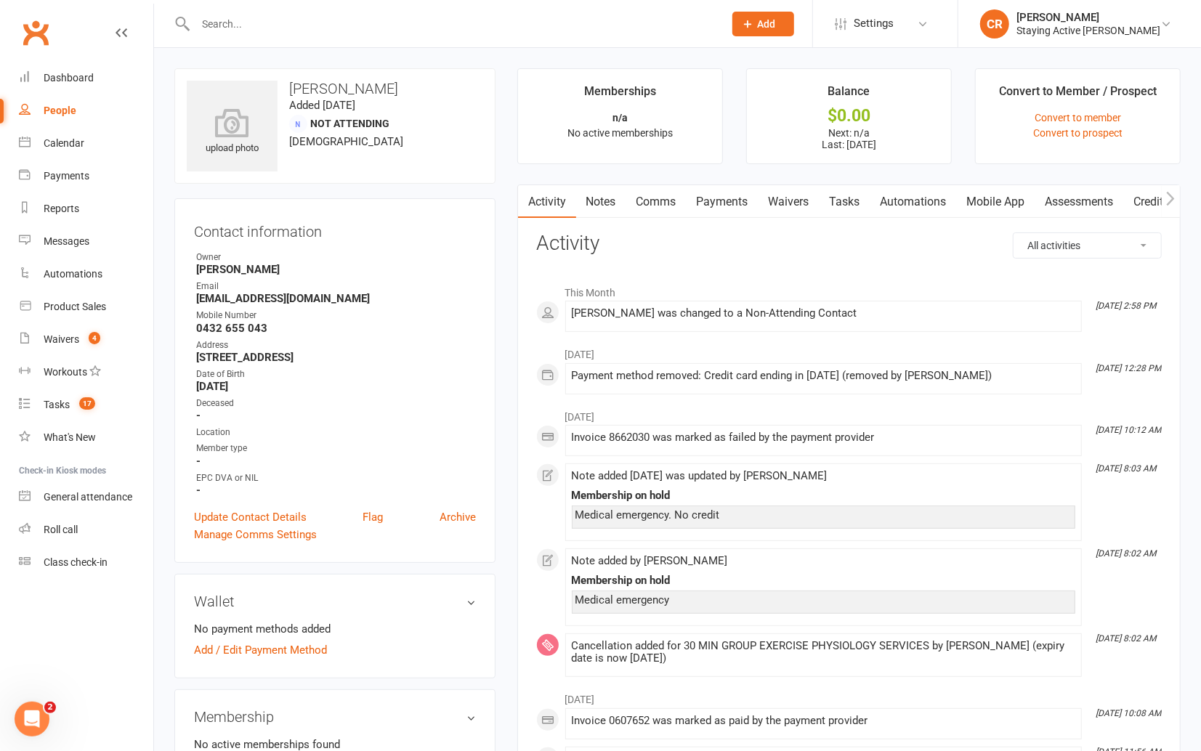
click at [470, 19] on input "text" at bounding box center [452, 24] width 522 height 20
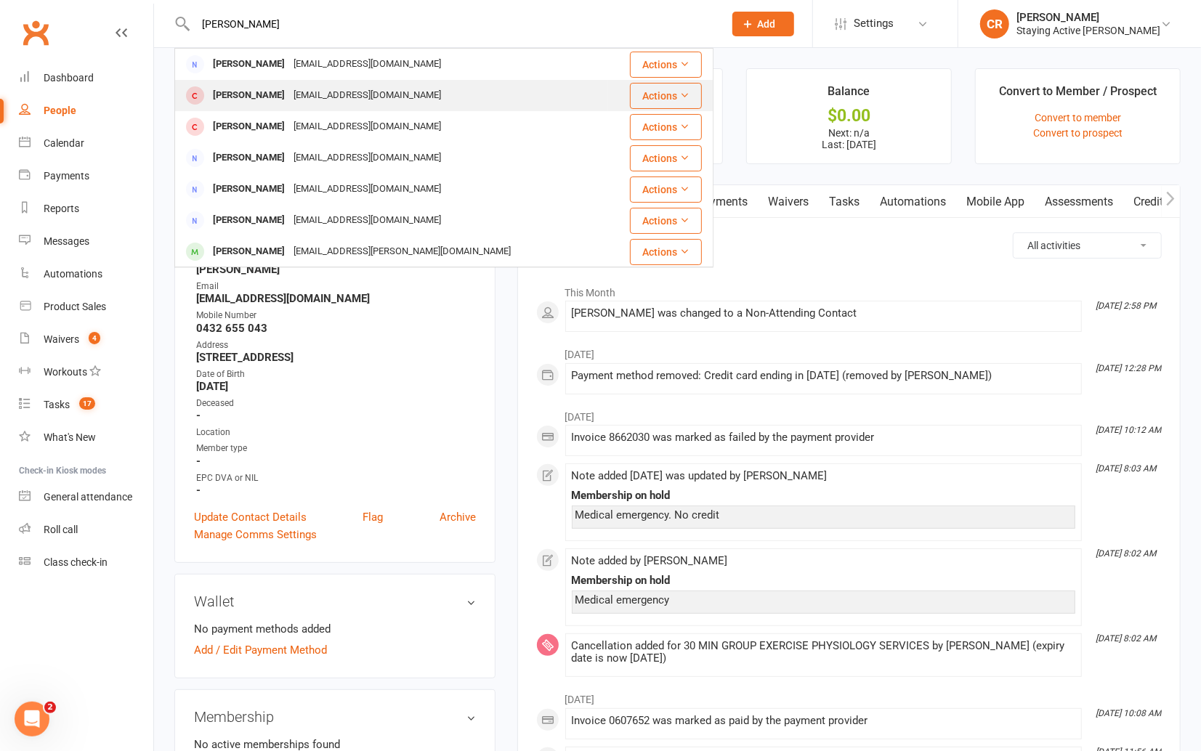
type input "renwick"
click at [318, 100] on div "frankr26@iprimus.com.au" at bounding box center [367, 95] width 156 height 21
